Goal: Check status: Check status

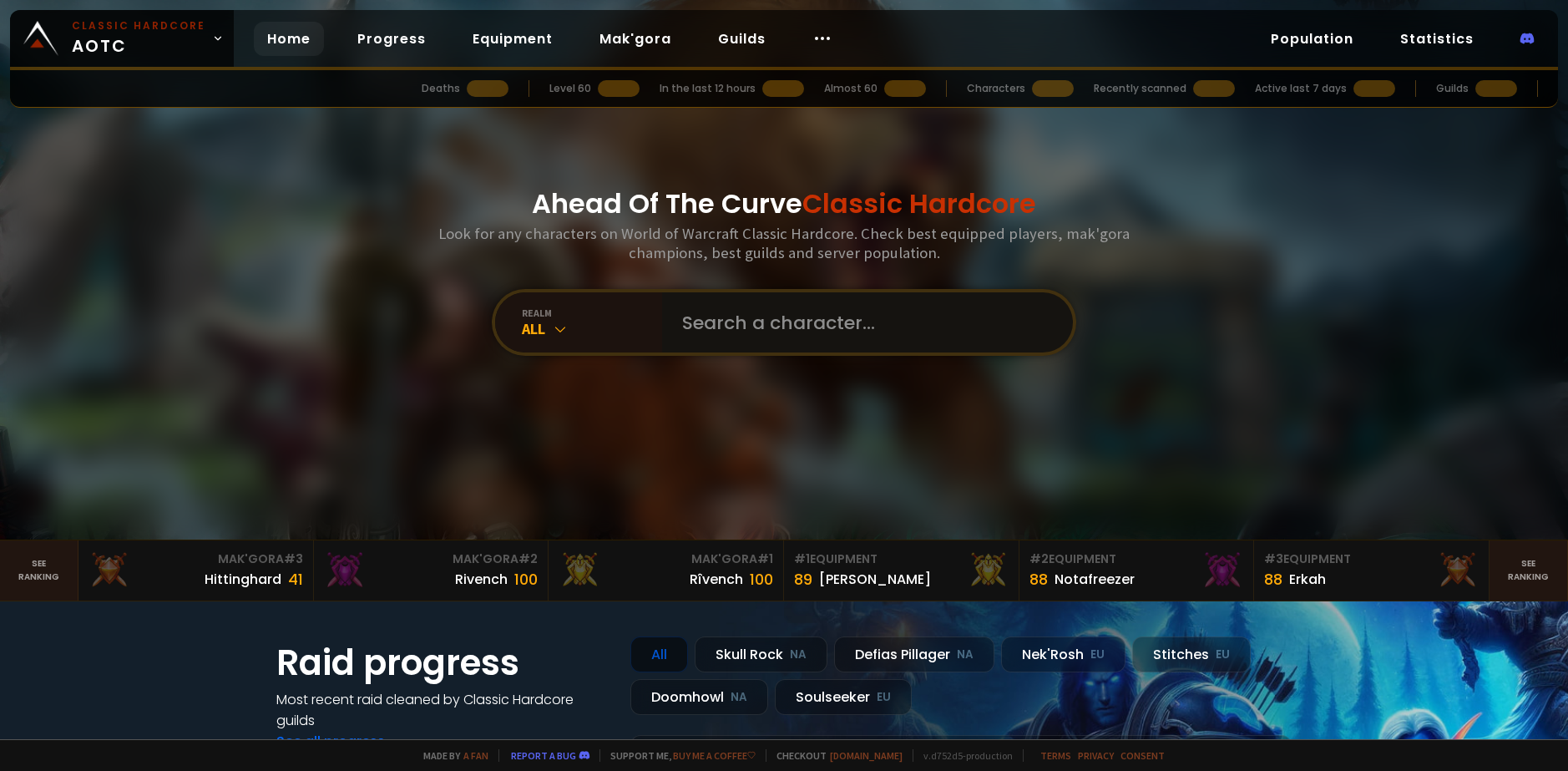
click at [796, 326] on input "text" at bounding box center [862, 322] width 381 height 60
type input "Huntyp"
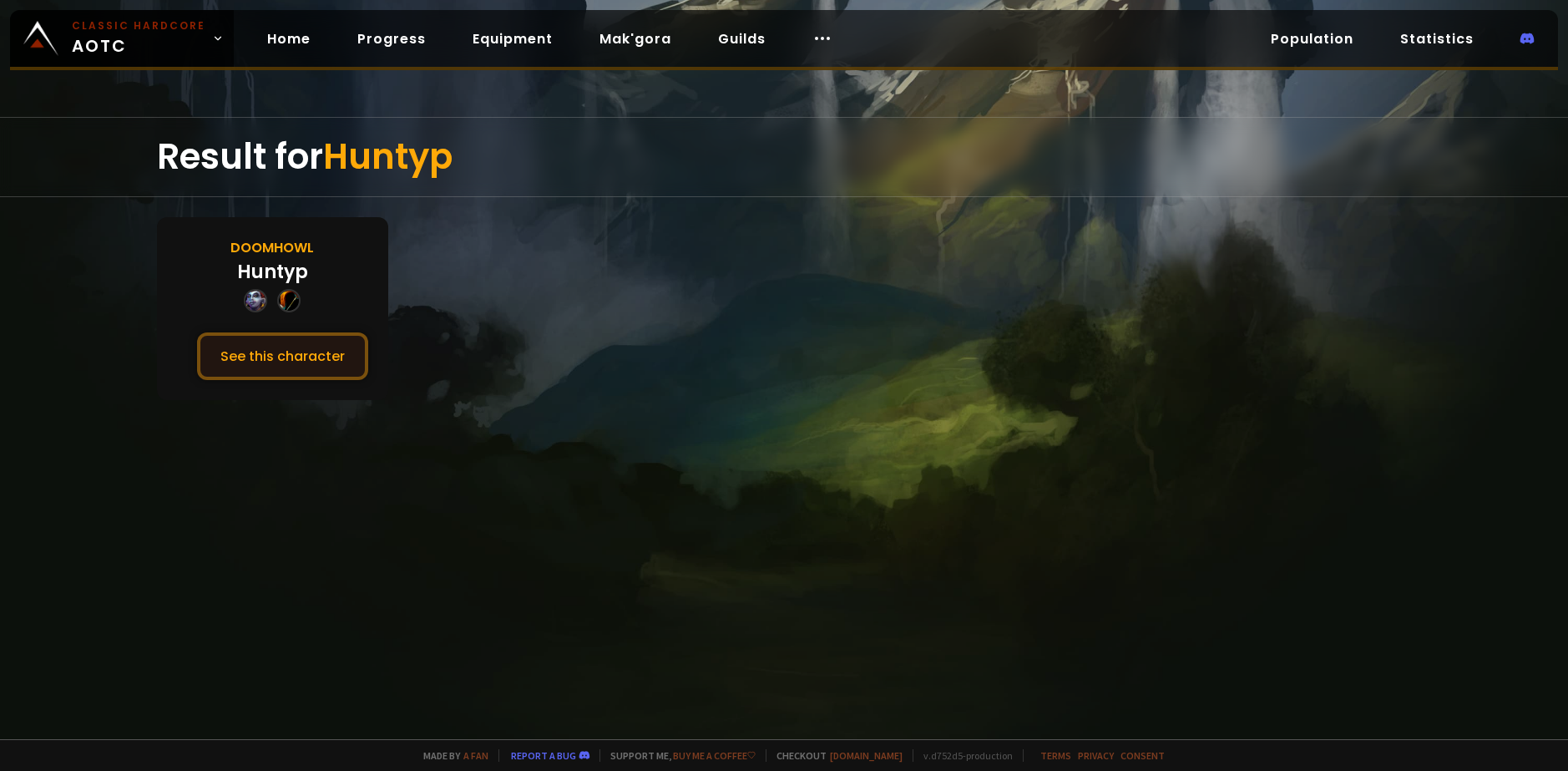
click at [273, 360] on button "See this character" at bounding box center [282, 357] width 171 height 48
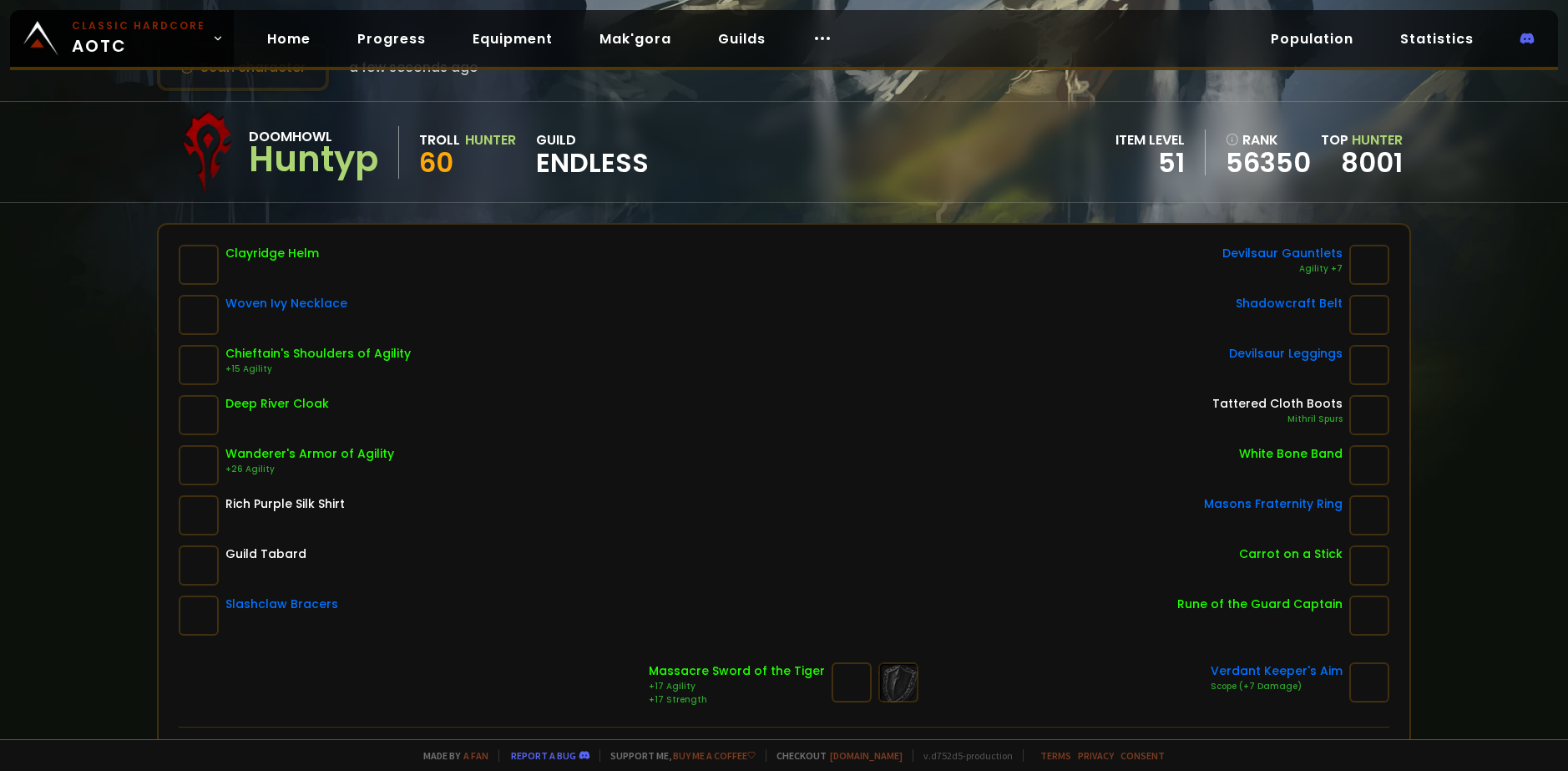
scroll to position [83, 0]
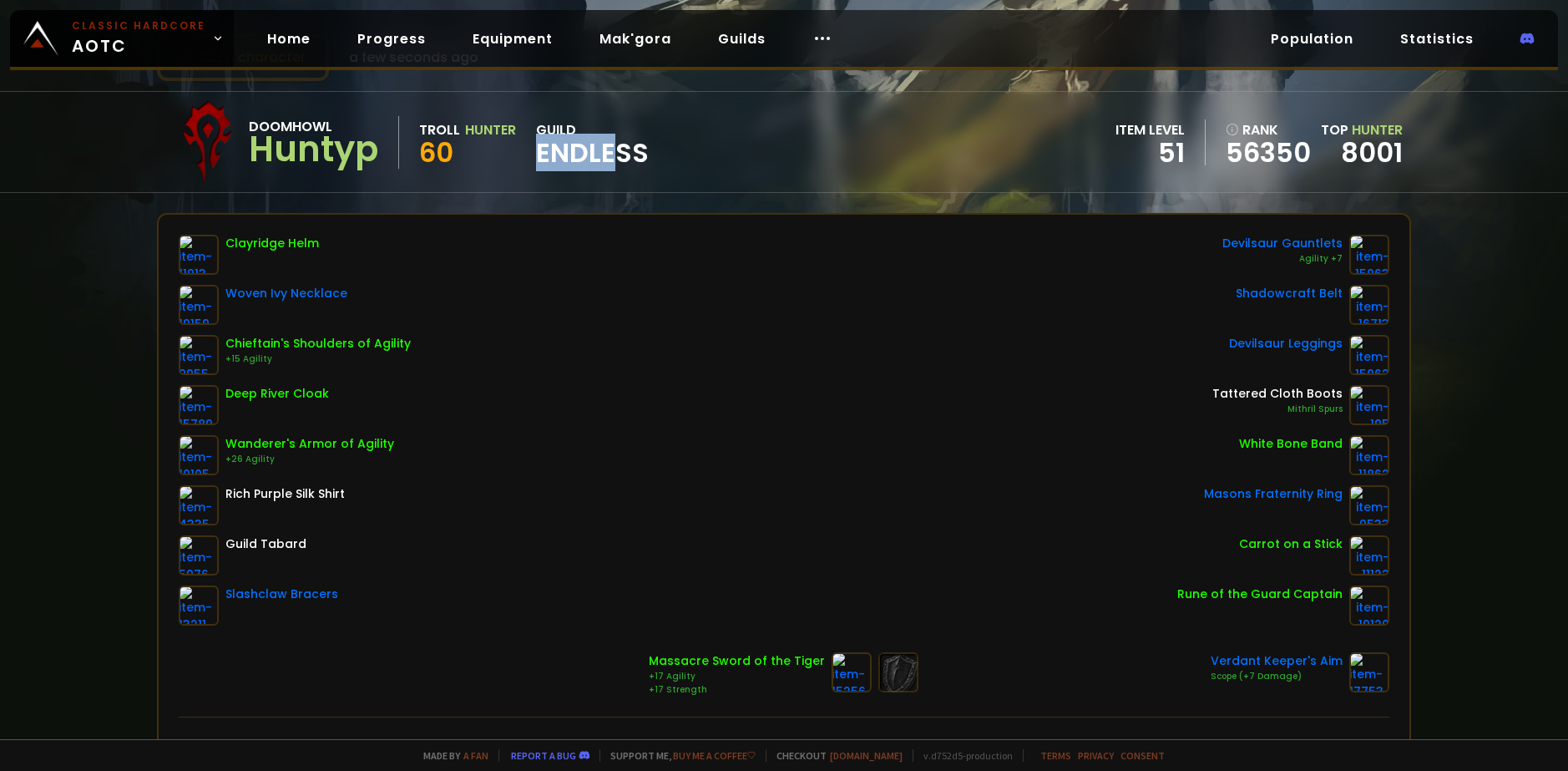
drag, startPoint x: 541, startPoint y: 149, endPoint x: 647, endPoint y: 154, distance: 106.1
click at [622, 150] on span "Endless" at bounding box center [593, 153] width 113 height 25
click at [784, 157] on div "Doomhowl Huntyp Troll Hunter 60 guild Endless item level 51 rank 56350 Top Hunt…" at bounding box center [784, 142] width 1254 height 100
drag, startPoint x: 1177, startPoint y: 148, endPoint x: 1115, endPoint y: 148, distance: 62.0
click at [1122, 148] on div "item level 51" at bounding box center [1161, 143] width 90 height 46
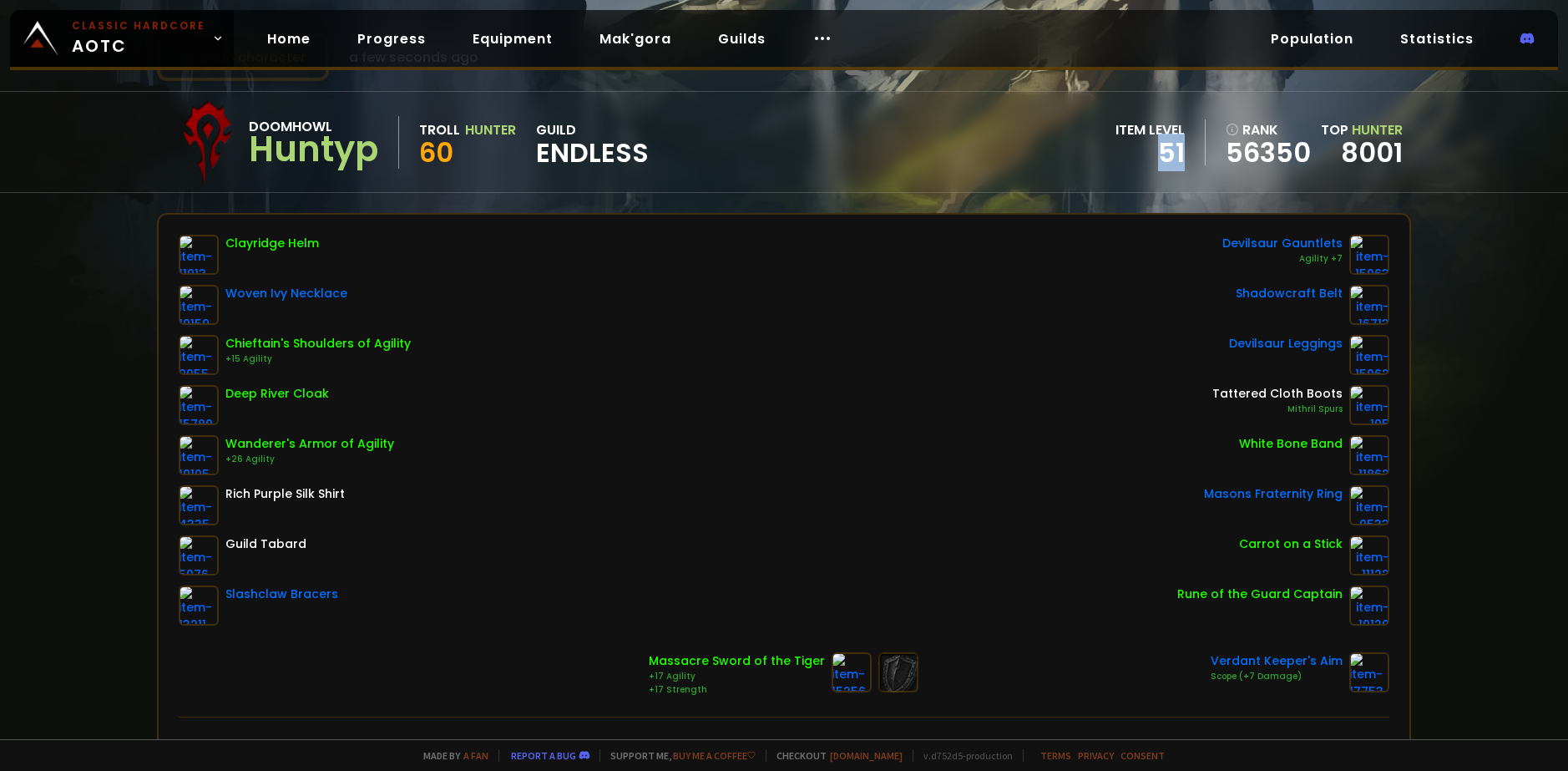
click at [1011, 174] on div "Doomhowl Huntyp Troll Hunter 60 guild Endless item level 51 rank 56350 Top Hunt…" at bounding box center [784, 142] width 1254 height 100
drag, startPoint x: 1393, startPoint y: 154, endPoint x: 1316, endPoint y: 155, distance: 77.0
click at [1316, 155] on div "Doomhowl Huntyp Troll Hunter 60 guild Endless item level 51 rank 56350 Top Hunt…" at bounding box center [784, 142] width 1254 height 100
click at [1007, 175] on div "Doomhowl Huntyp Troll Hunter 60 guild Endless item level 51 rank 56350 Top Hunt…" at bounding box center [784, 142] width 1254 height 100
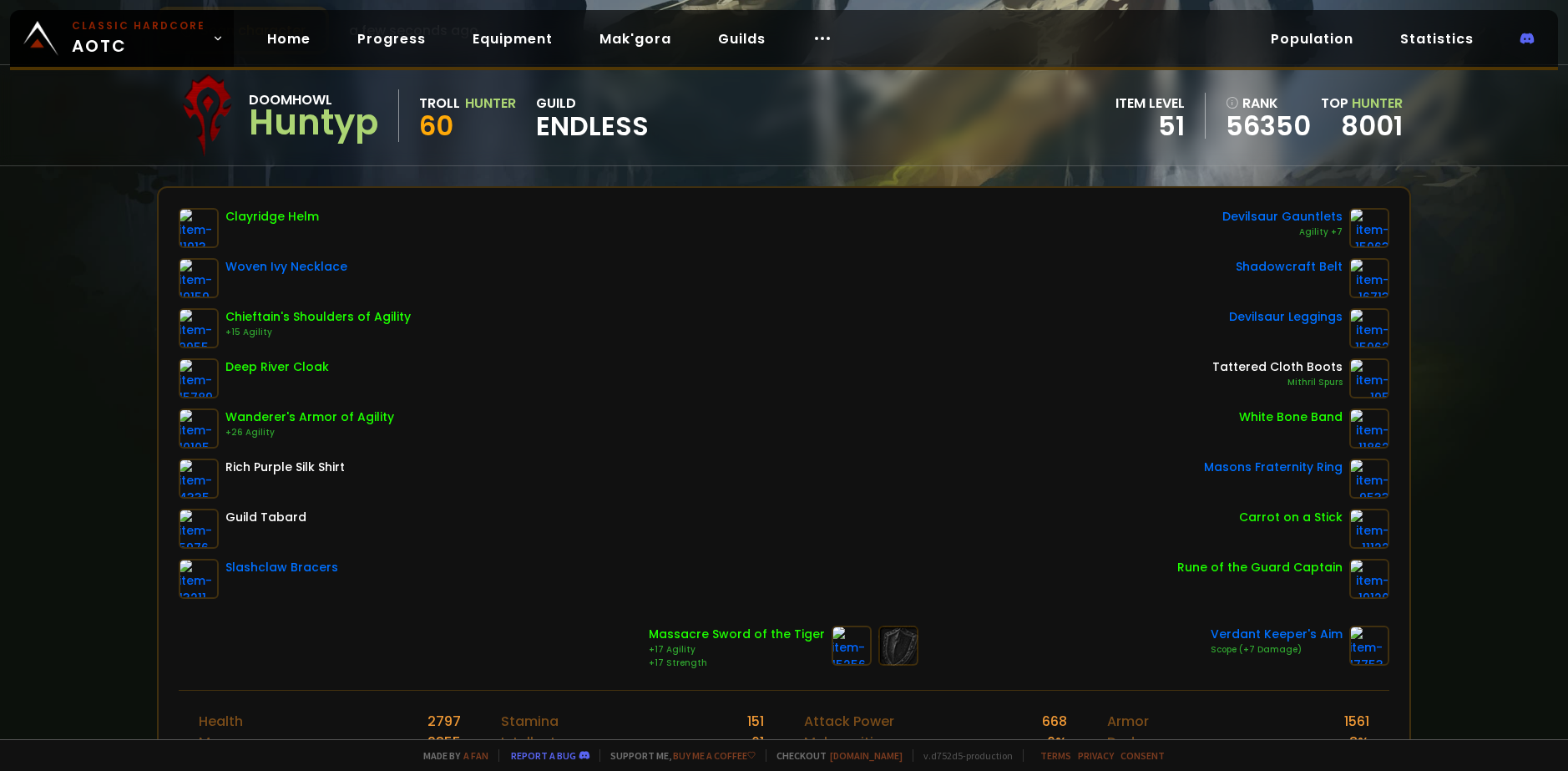
scroll to position [167, 0]
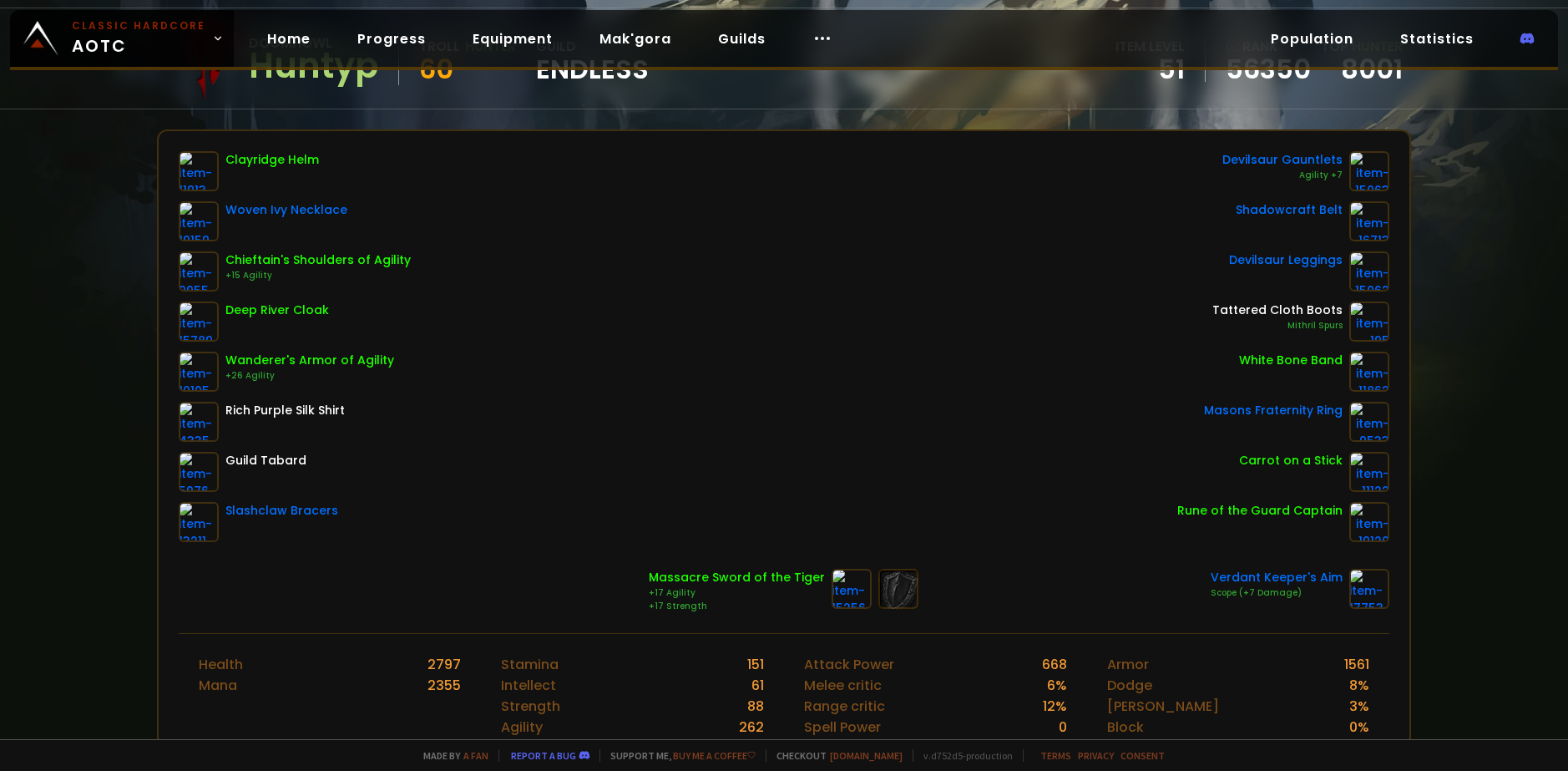
click at [96, 357] on div "Scan character a few seconds ago Doomhowl Huntyp Troll Hunter 60 guild Endless …" at bounding box center [784, 369] width 1568 height 739
